Goal: Communication & Community: Ask a question

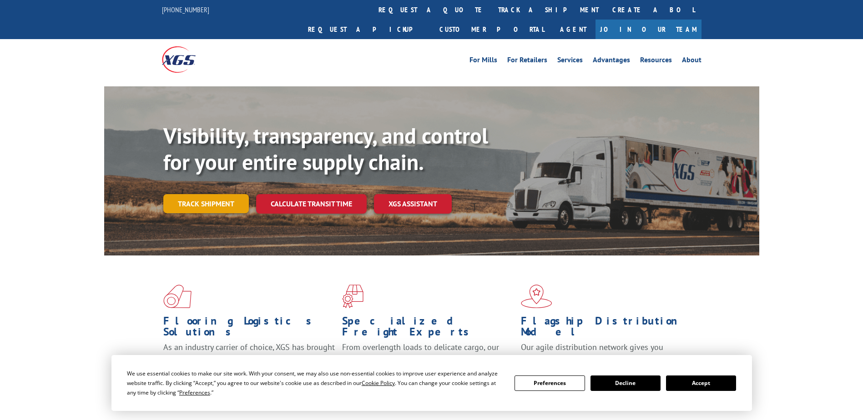
click at [226, 194] on link "Track shipment" at bounding box center [206, 203] width 86 height 19
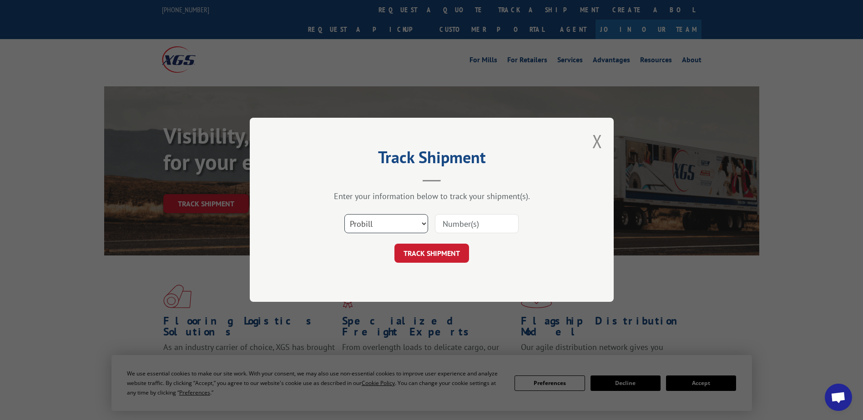
click at [421, 224] on select "Select category... Probill BOL PO" at bounding box center [386, 224] width 84 height 19
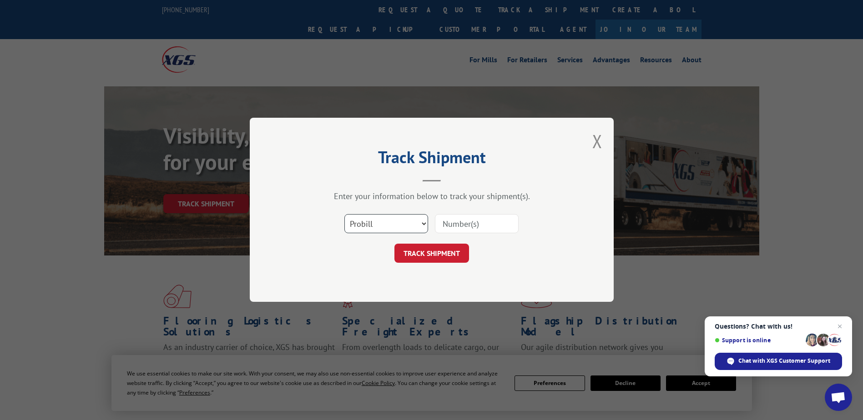
select select "bol"
click at [344, 215] on select "Select category... Probill BOL PO" at bounding box center [386, 224] width 84 height 19
paste input "3384247"
type input "3384247"
click at [412, 248] on button "TRACK SHIPMENT" at bounding box center [432, 253] width 75 height 19
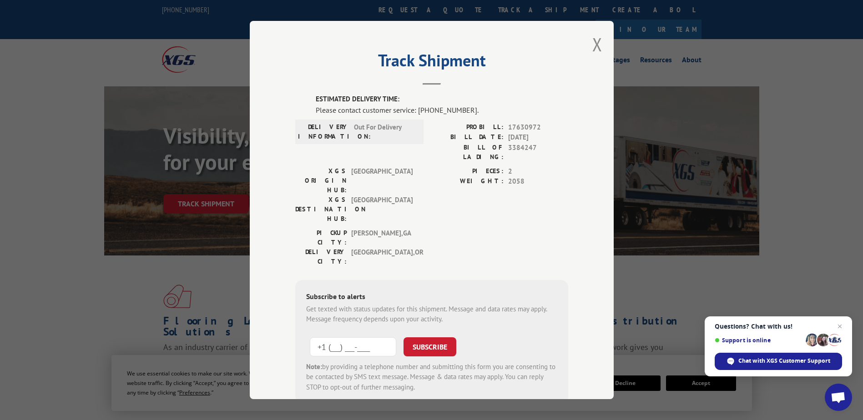
click at [363, 338] on input "+1 (___) ___-____" at bounding box center [353, 347] width 86 height 19
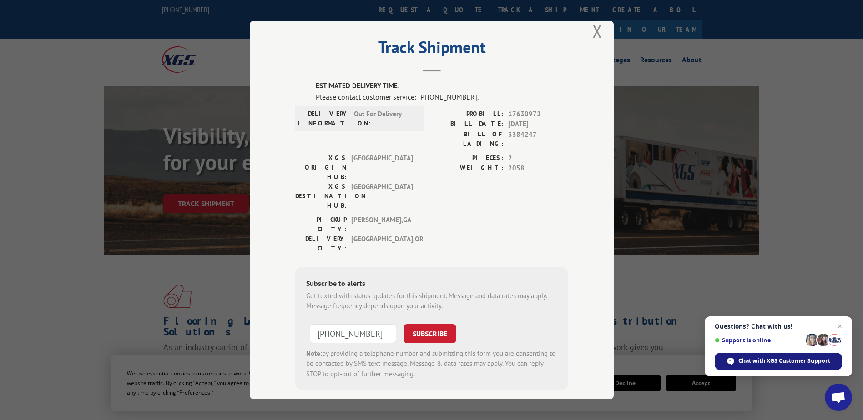
type input "[PHONE_NUMBER]"
click at [775, 361] on span "Chat with XGS Customer Support" at bounding box center [785, 361] width 92 height 8
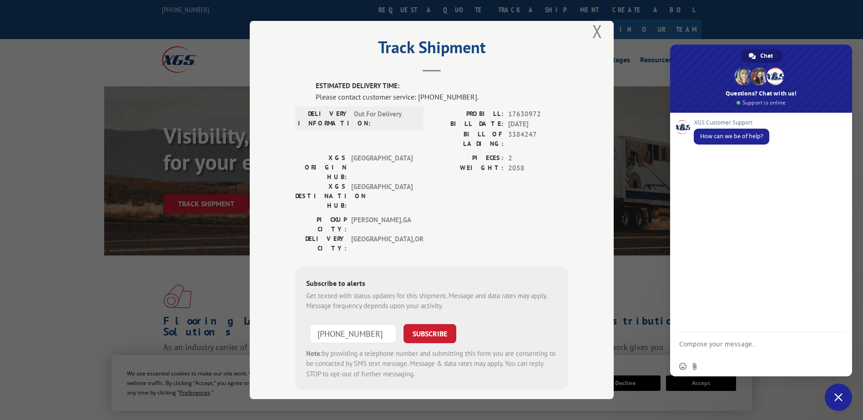
click at [728, 344] on textarea "Compose your message..." at bounding box center [751, 348] width 144 height 16
type textarea "I need to see when 3384247 is going to be delivered to our warehouse"
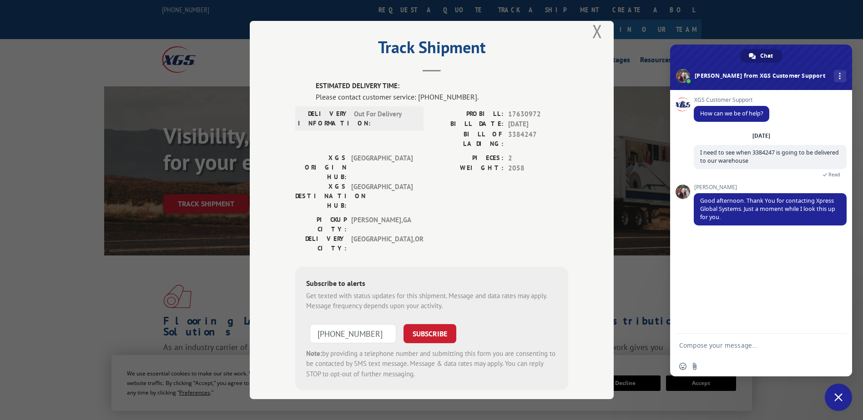
click at [717, 349] on textarea "Compose your message..." at bounding box center [751, 346] width 144 height 8
type textarea "thank you"
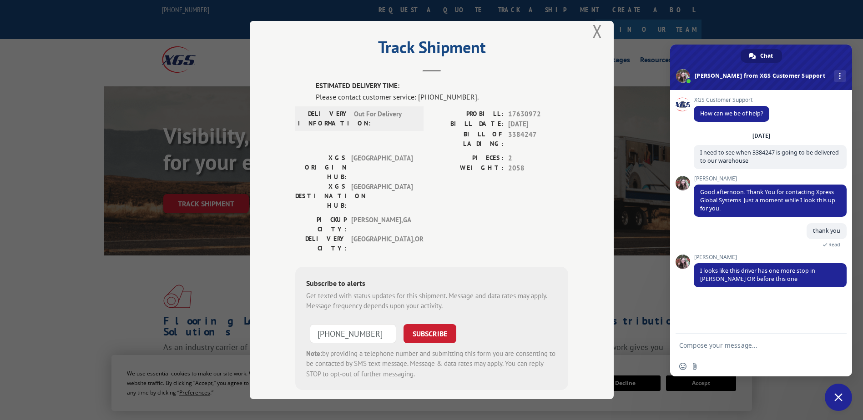
click at [707, 347] on textarea "Compose your message..." at bounding box center [751, 346] width 144 height 8
type textarea "Ok, is it being delivered to [STREET_ADDRESS]?"
click at [838, 338] on span "Send" at bounding box center [836, 344] width 15 height 15
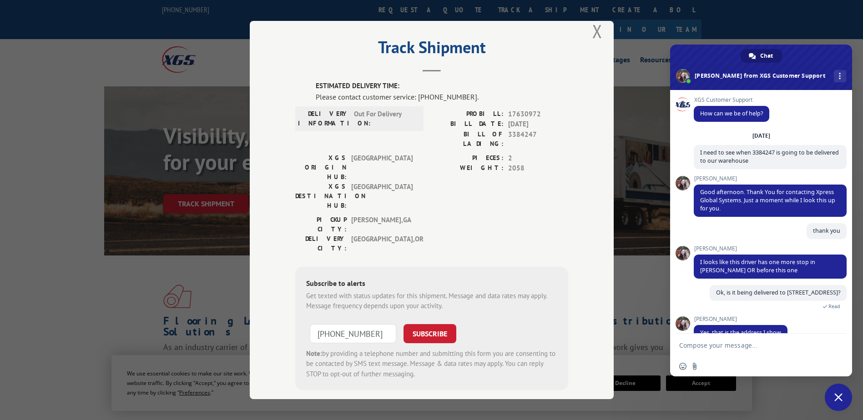
scroll to position [26, 0]
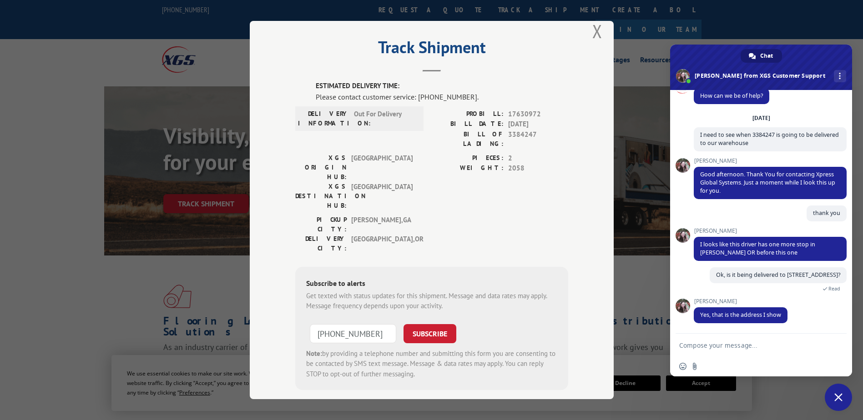
click at [712, 349] on textarea "Compose your message..." at bounding box center [751, 346] width 144 height 8
type textarea "Thank you."
click at [834, 342] on span "Send" at bounding box center [836, 345] width 7 height 7
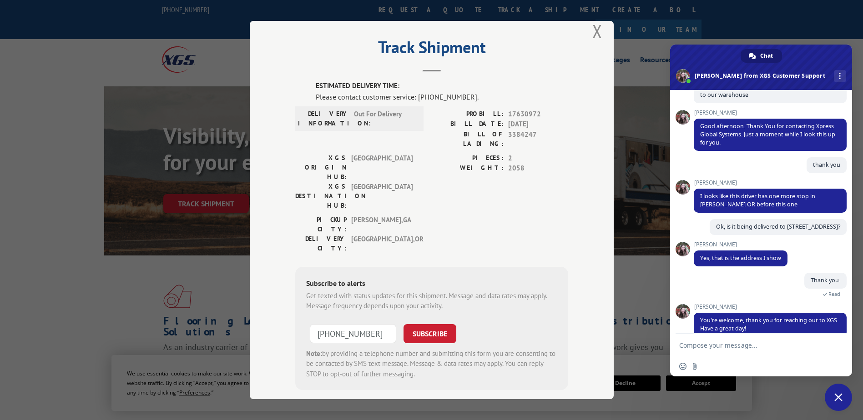
scroll to position [88, 0]
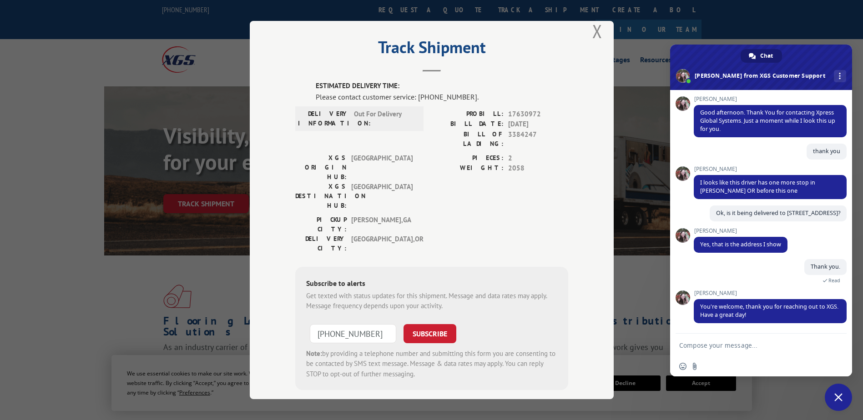
click at [842, 400] on span "Close chat" at bounding box center [839, 398] width 8 height 8
